Goal: Information Seeking & Learning: Learn about a topic

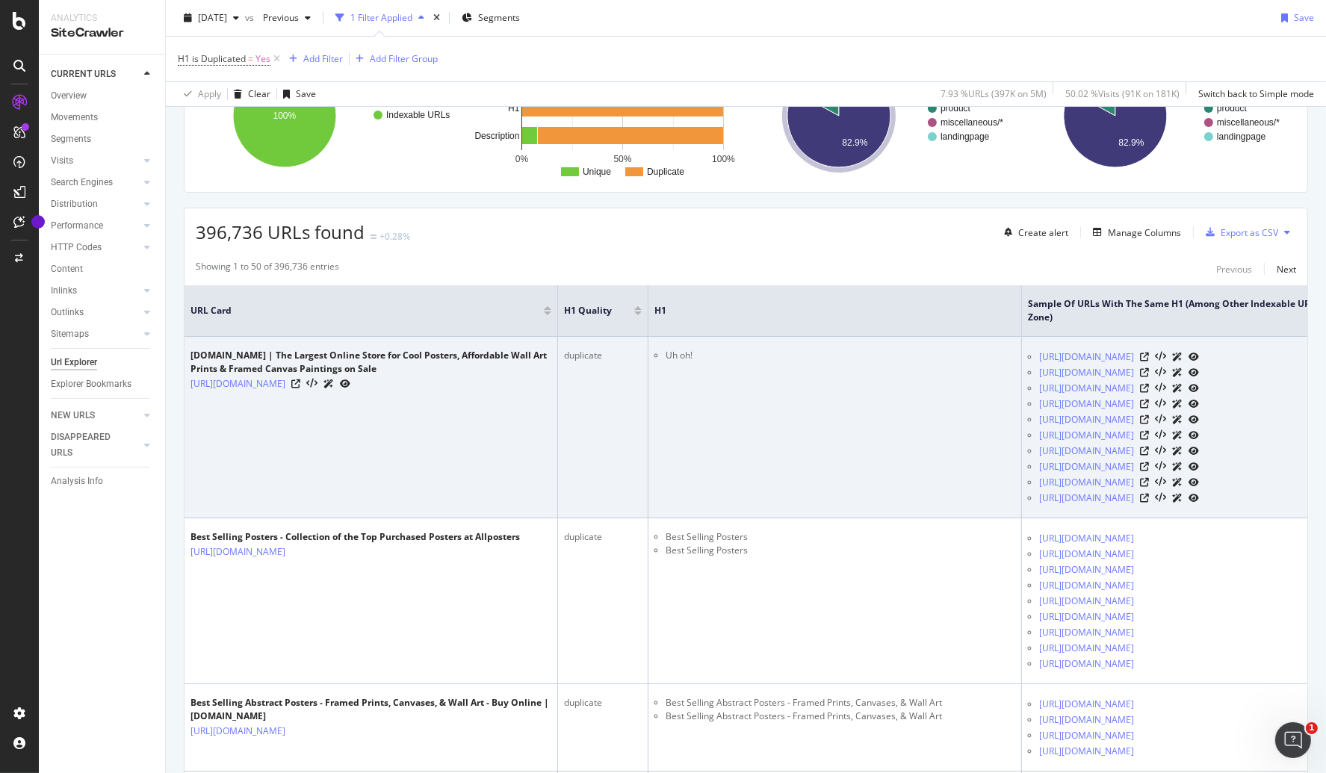
scroll to position [170, 0]
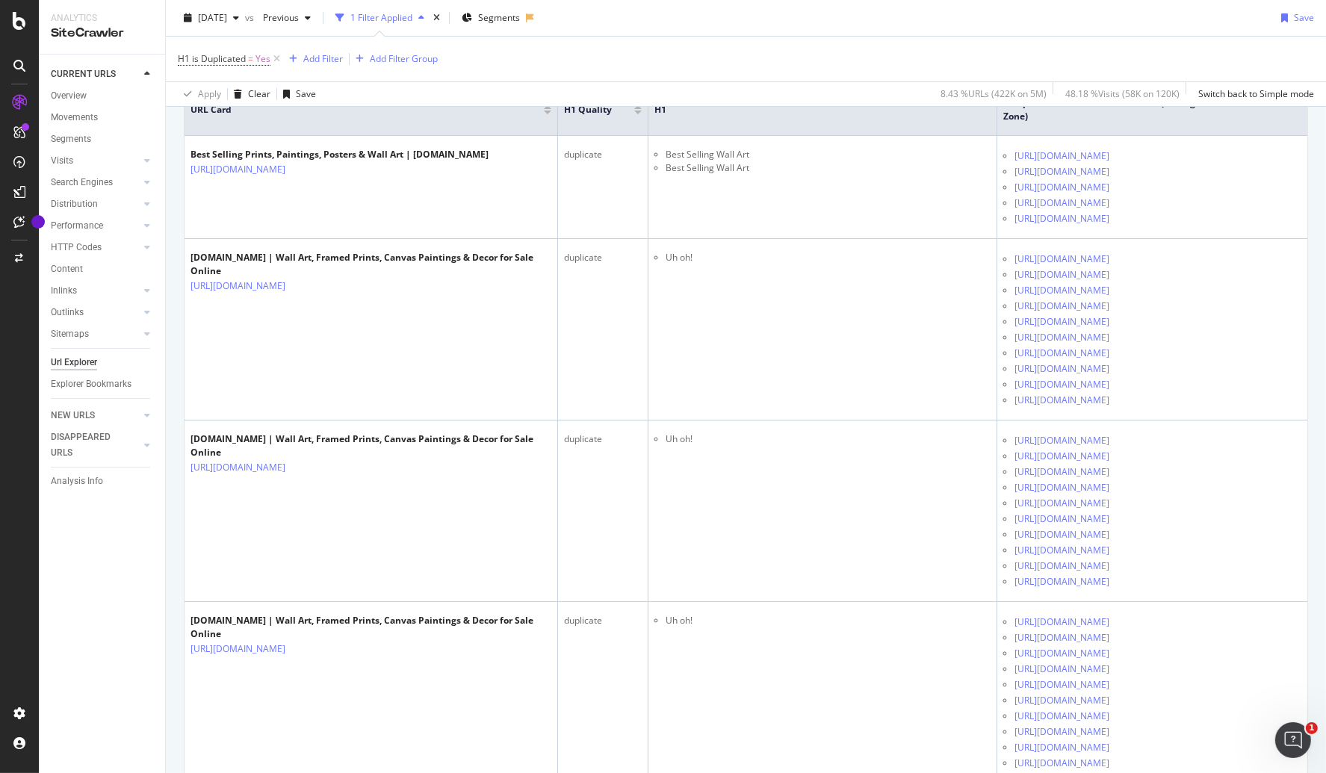
scroll to position [389, 0]
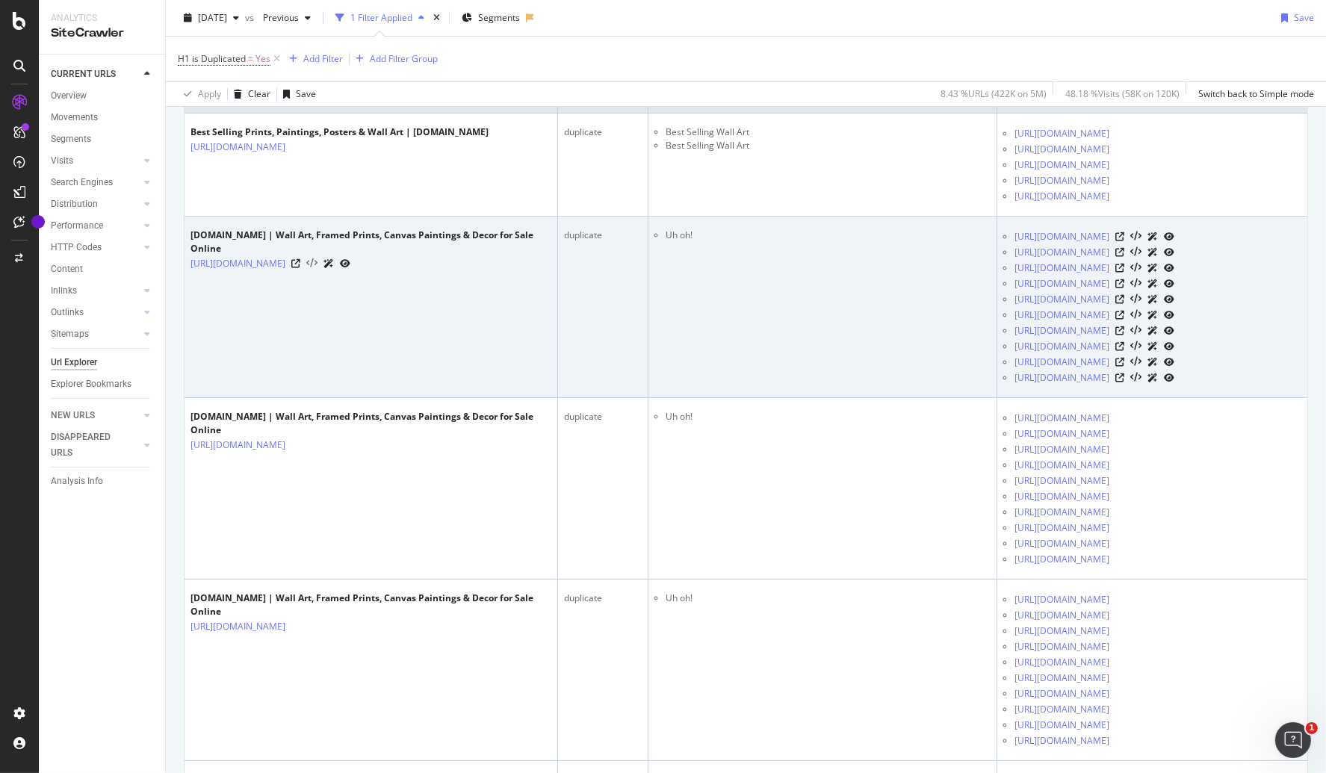
click at [318, 269] on icon at bounding box center [311, 264] width 11 height 10
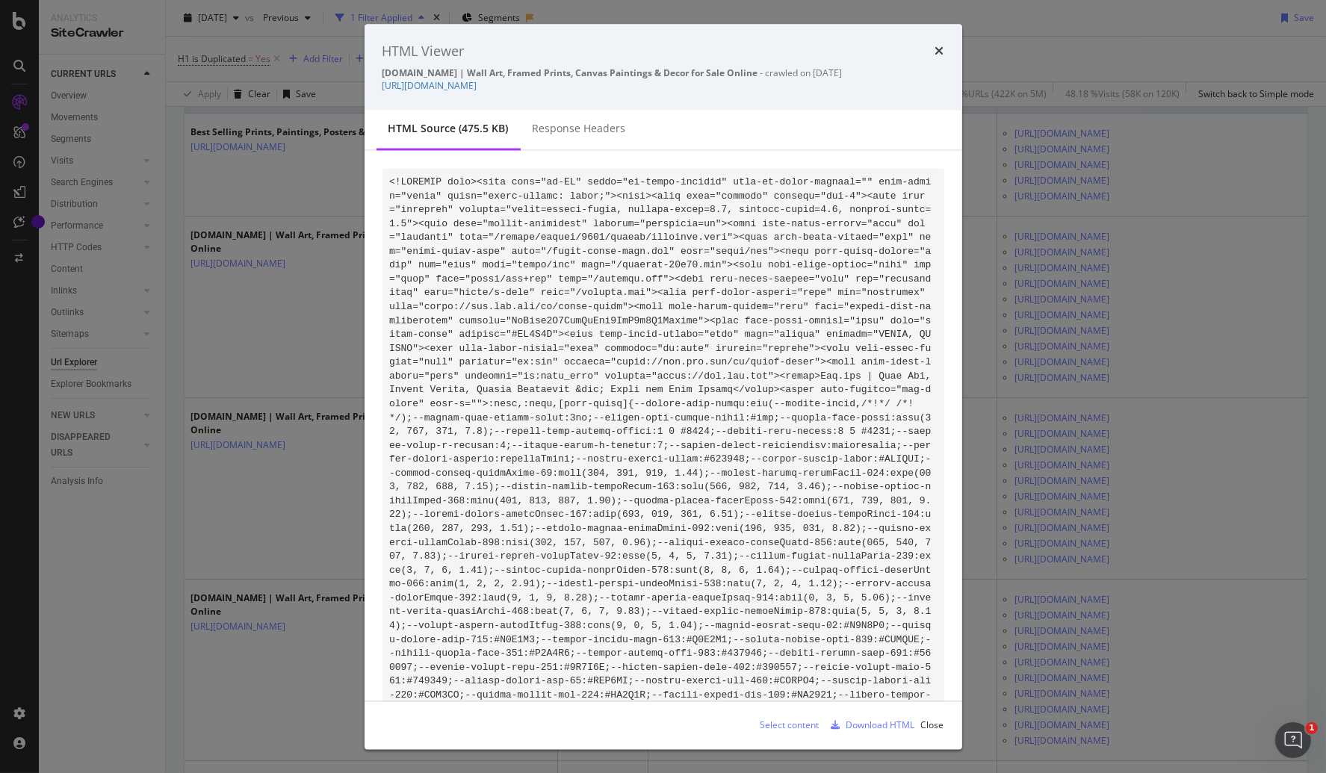
drag, startPoint x: 941, startPoint y: 49, endPoint x: 834, endPoint y: 89, distance: 114.0
click at [941, 49] on icon "times" at bounding box center [939, 52] width 9 height 12
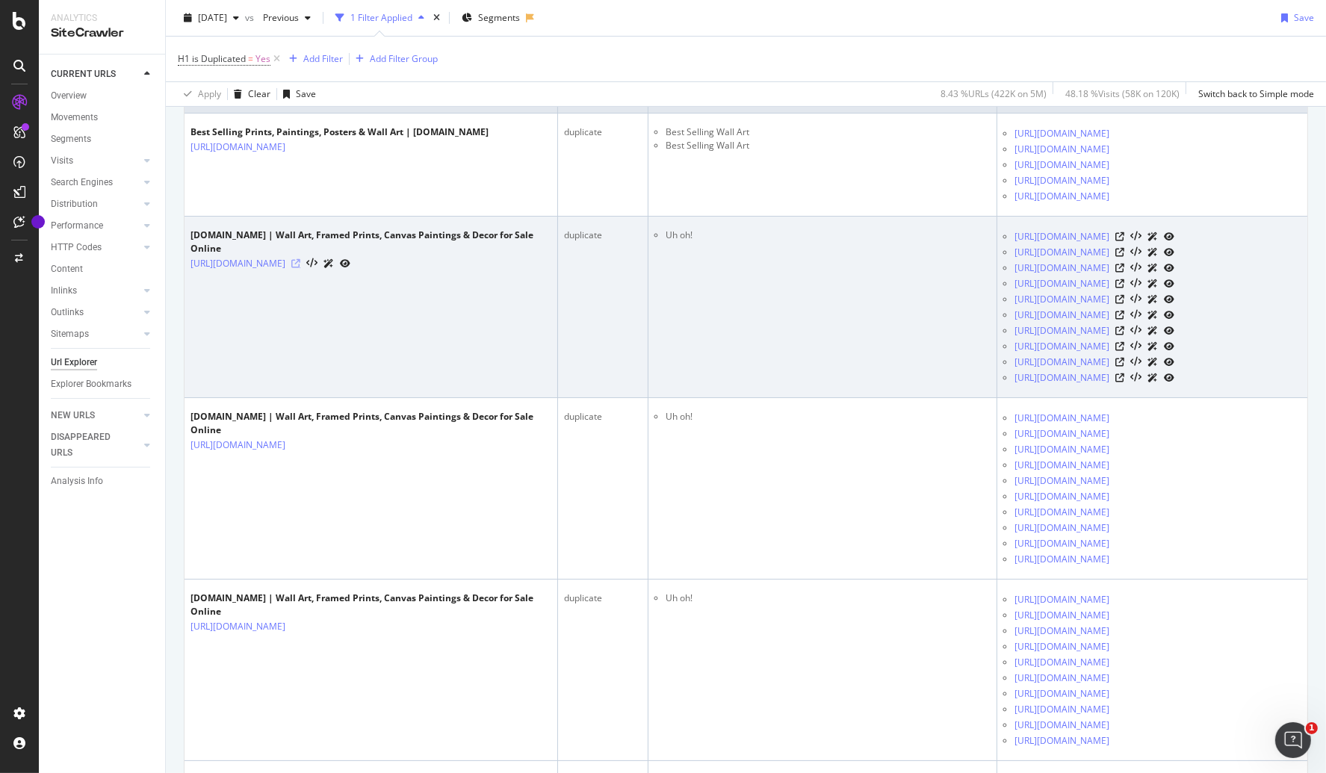
click at [300, 268] on icon at bounding box center [295, 263] width 9 height 9
click at [334, 268] on icon at bounding box center [329, 263] width 10 height 9
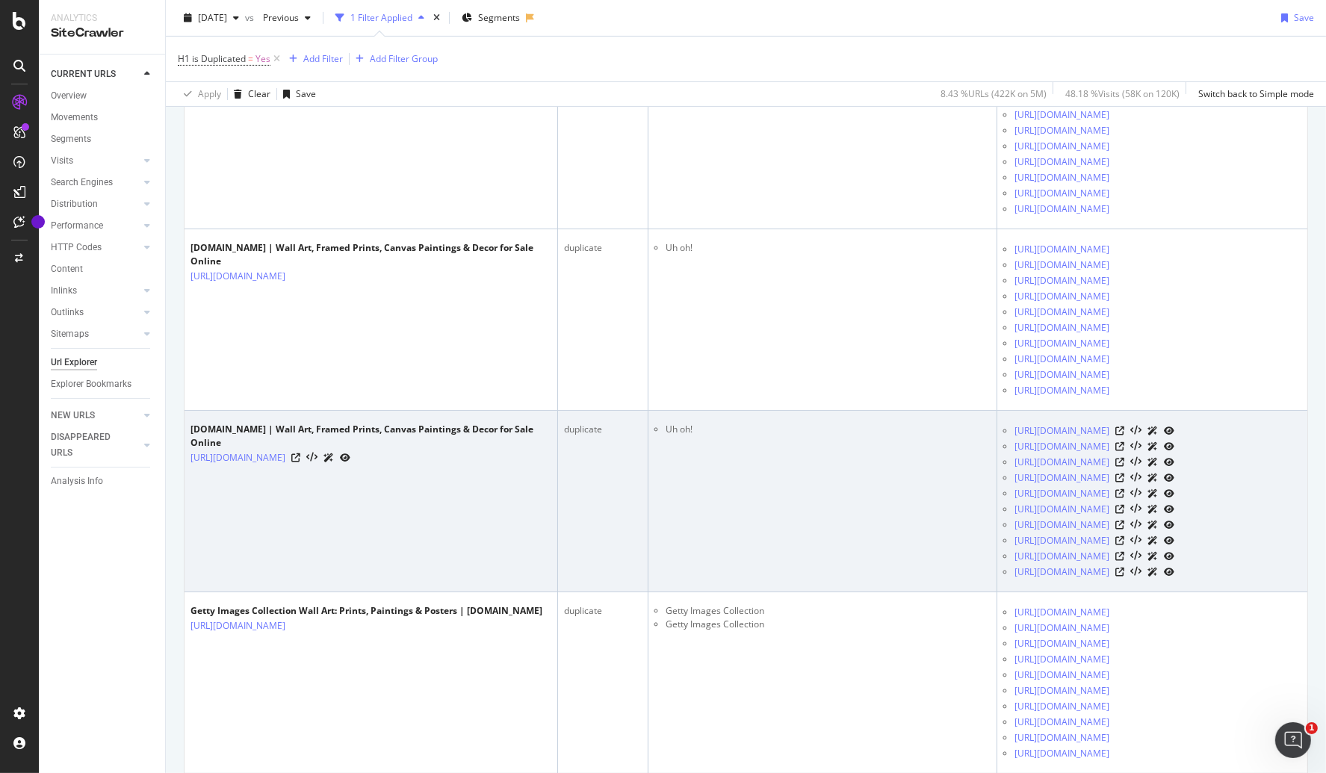
scroll to position [578, 0]
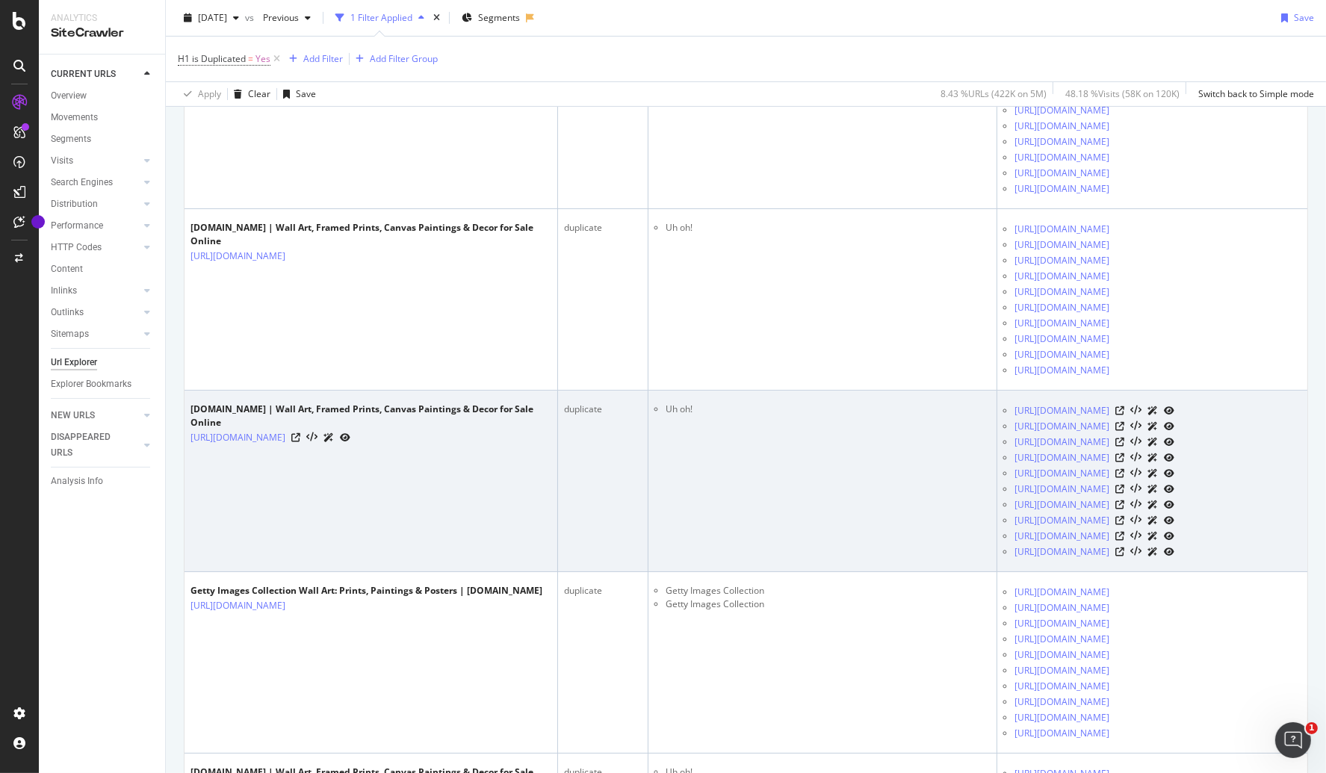
click at [334, 442] on icon at bounding box center [329, 437] width 10 height 9
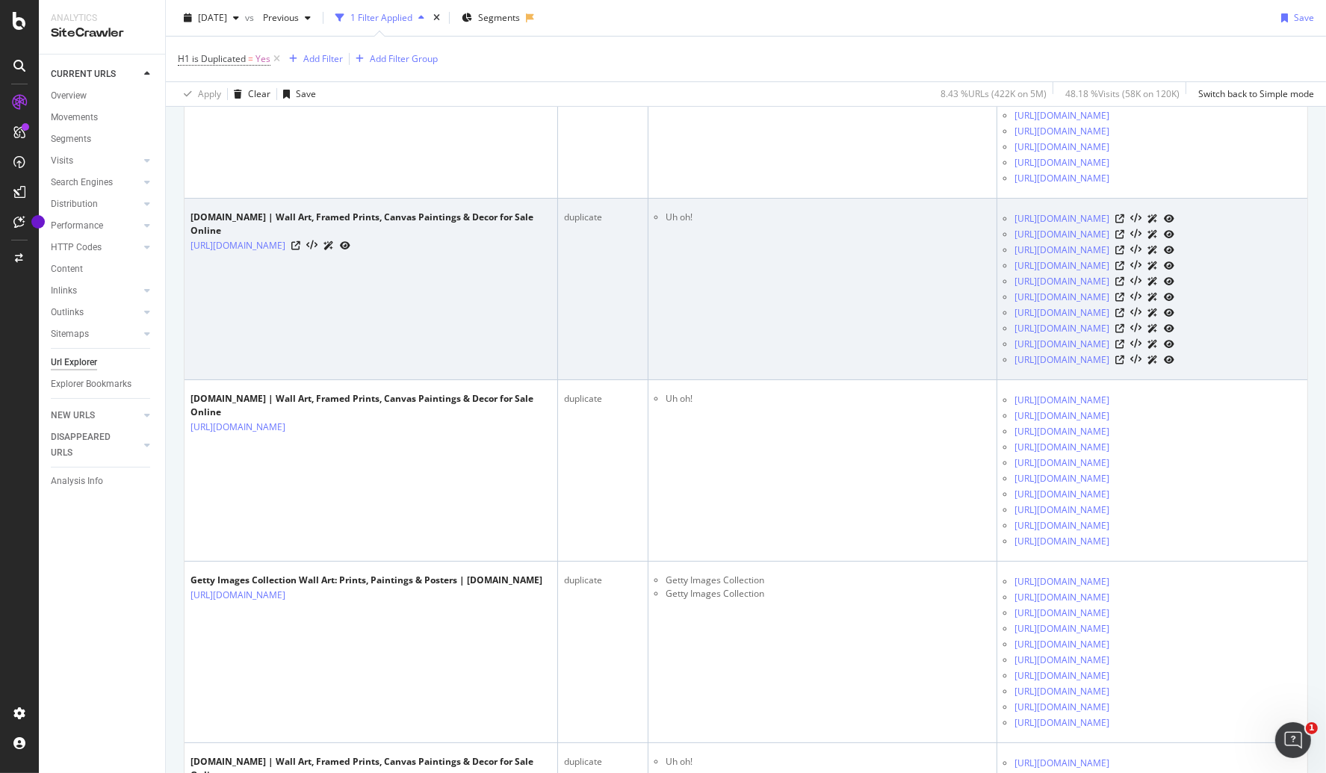
scroll to position [603, 0]
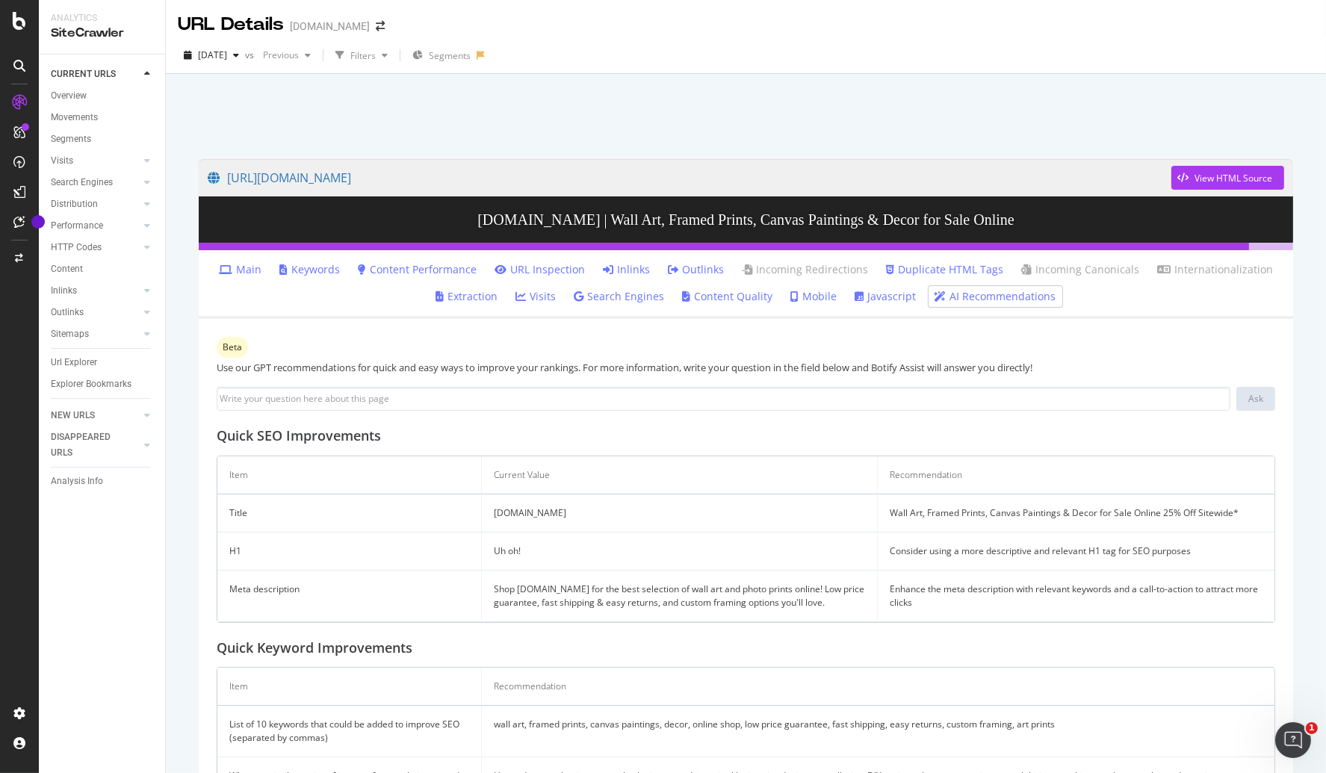
click at [882, 292] on link "Javascript" at bounding box center [886, 296] width 61 height 15
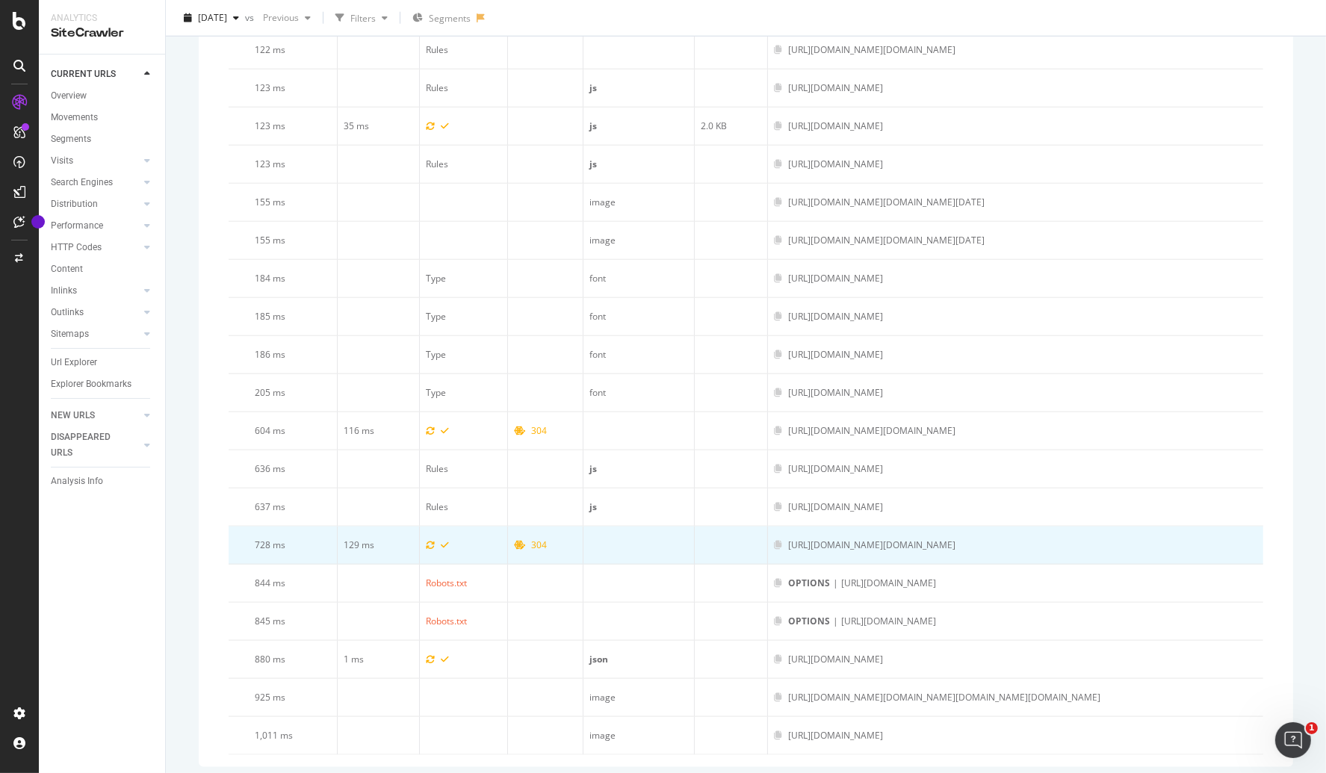
scroll to position [0, 913]
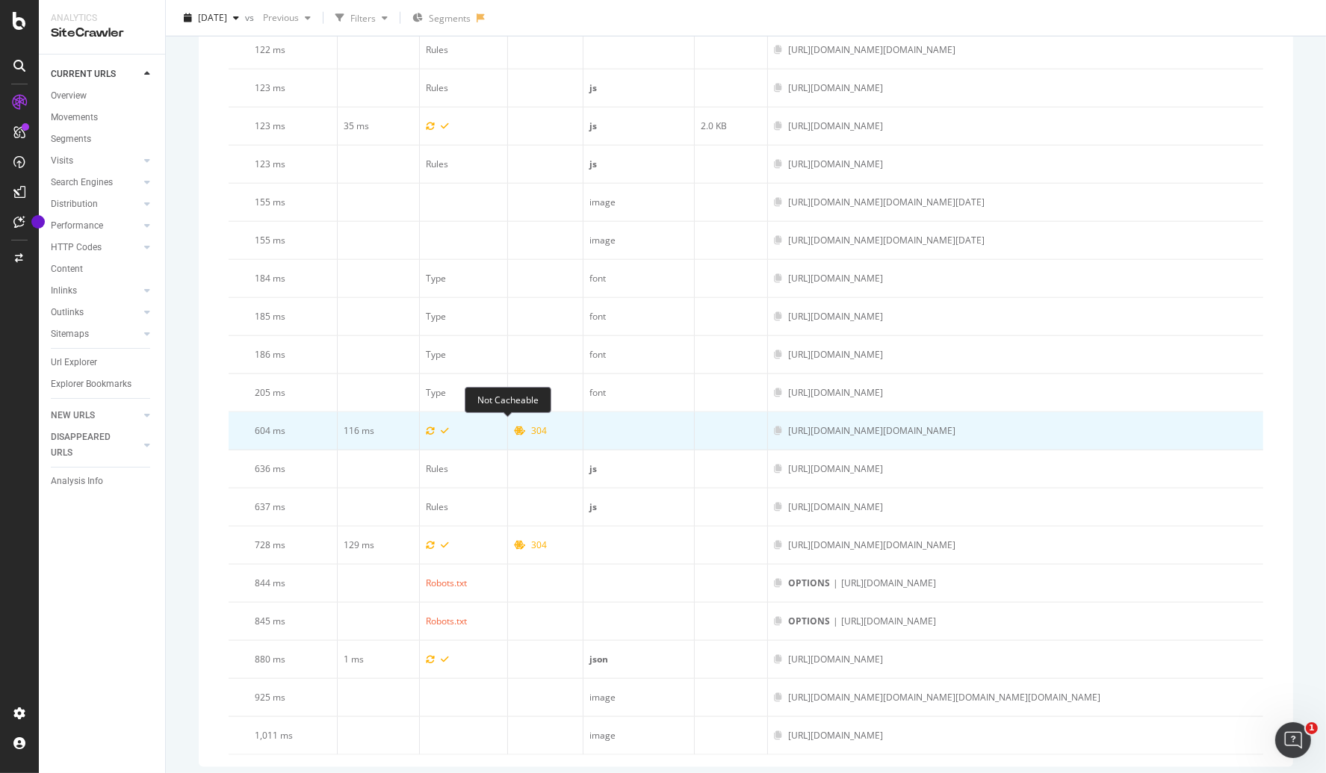
click at [514, 427] on icon at bounding box center [519, 431] width 11 height 9
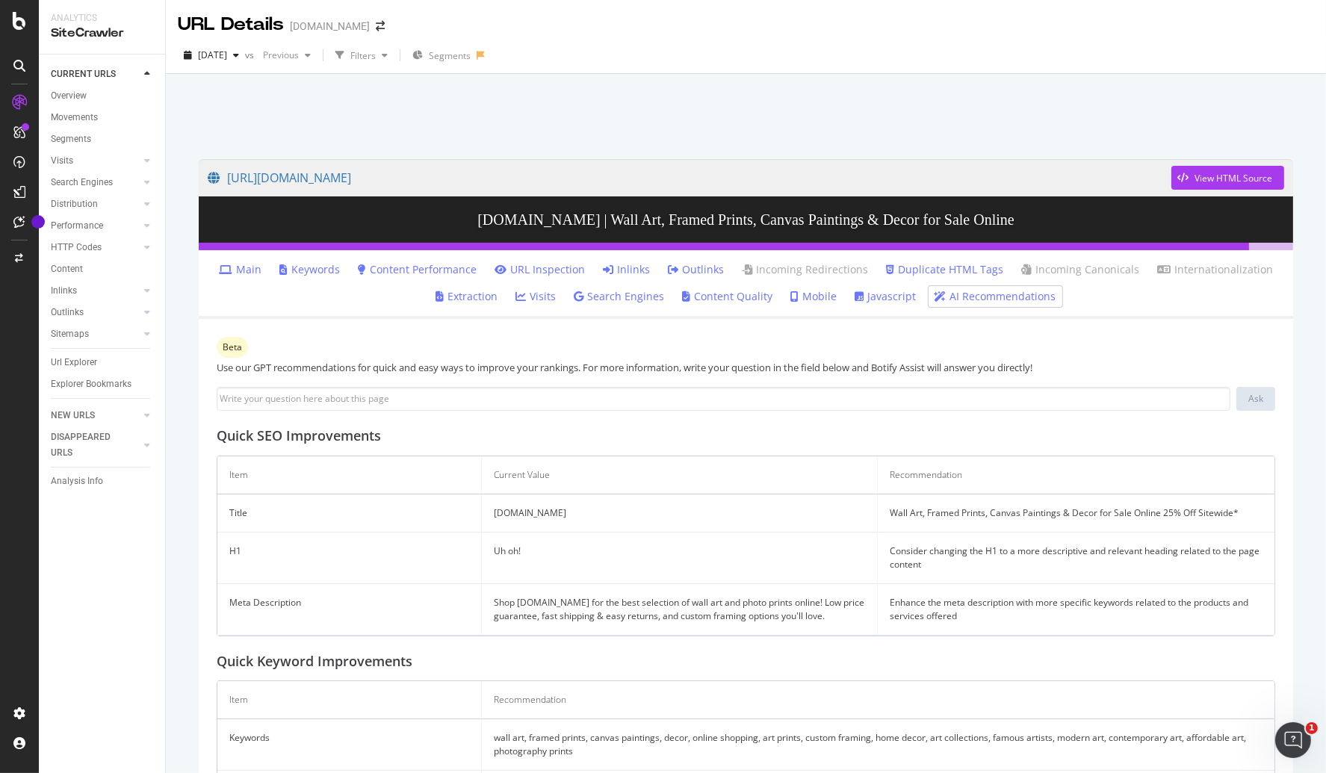
scroll to position [10, 0]
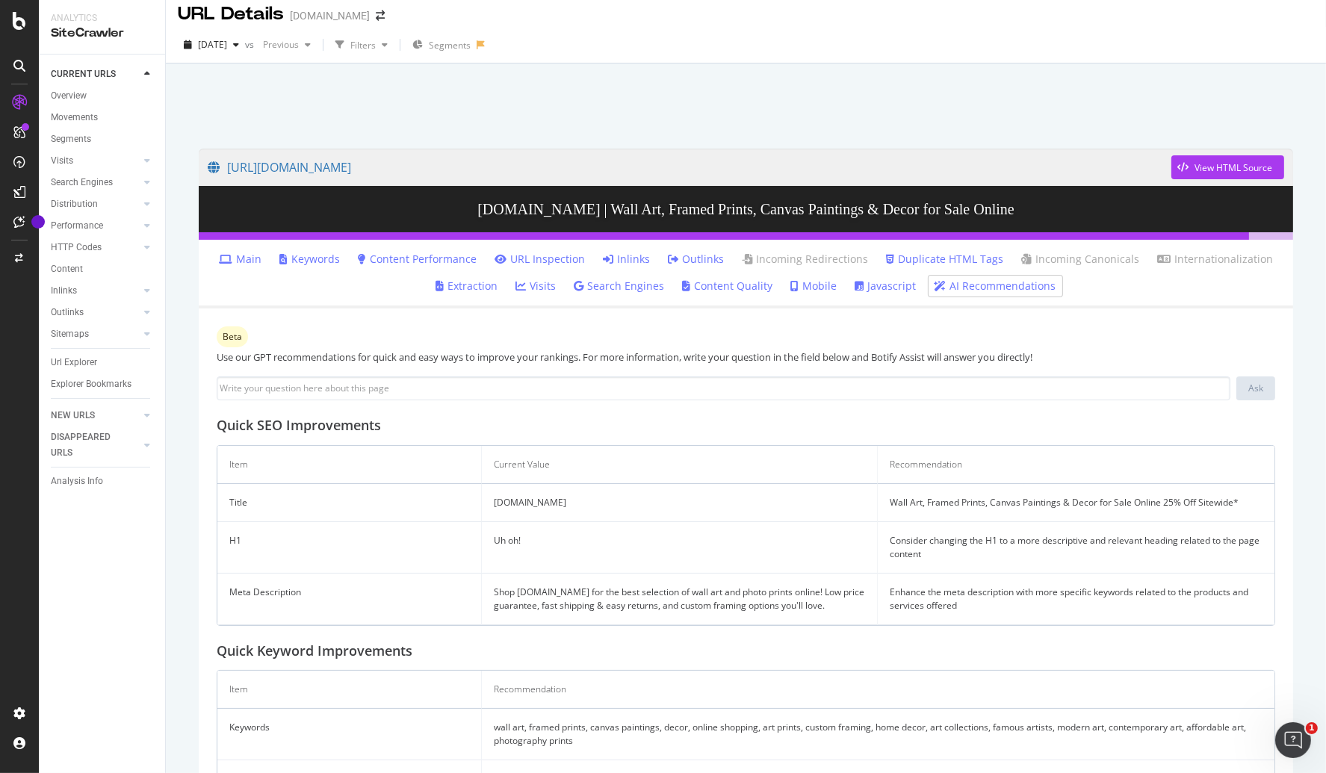
click at [865, 291] on link "Javascript" at bounding box center [886, 286] width 61 height 15
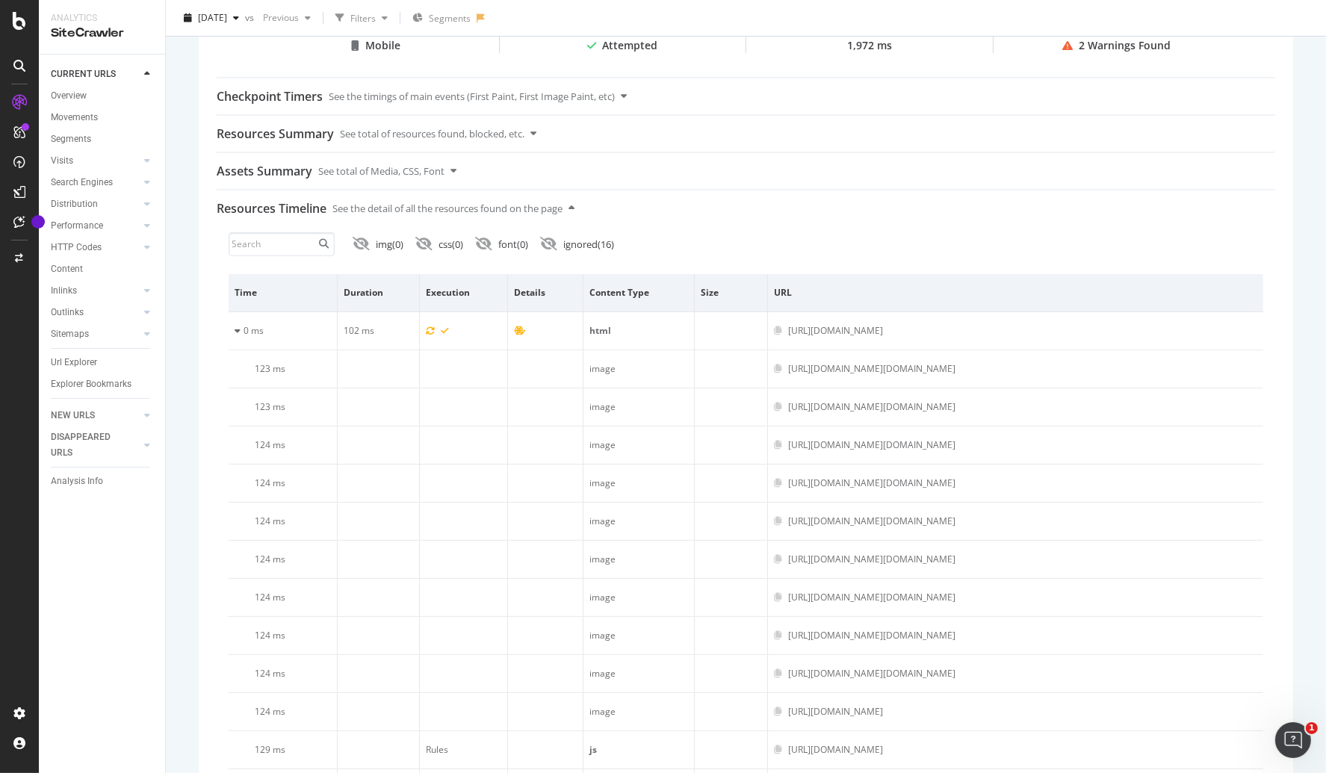
scroll to position [387, 0]
